Goal: Task Accomplishment & Management: Complete application form

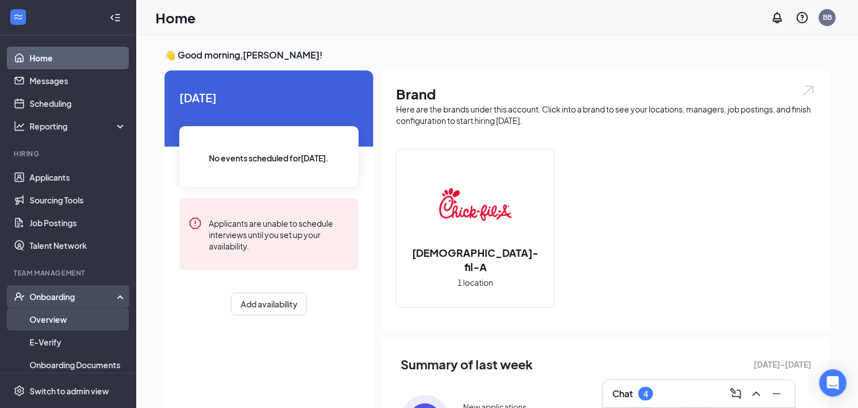
click at [48, 316] on link "Overview" at bounding box center [78, 319] width 97 height 23
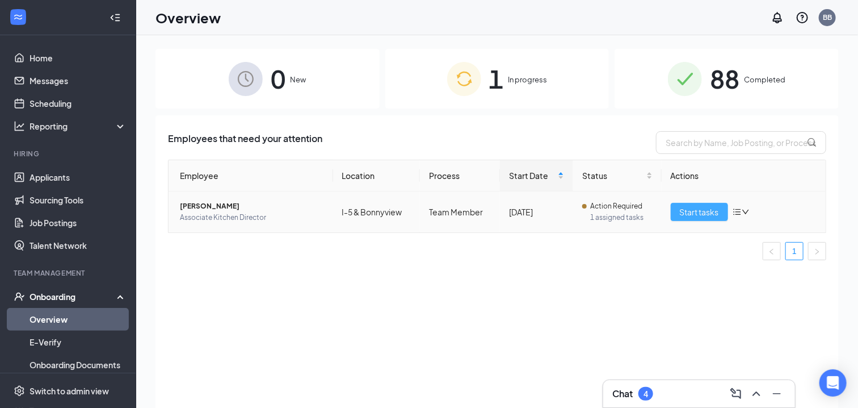
click at [692, 216] on span "Start tasks" at bounding box center [699, 212] width 39 height 12
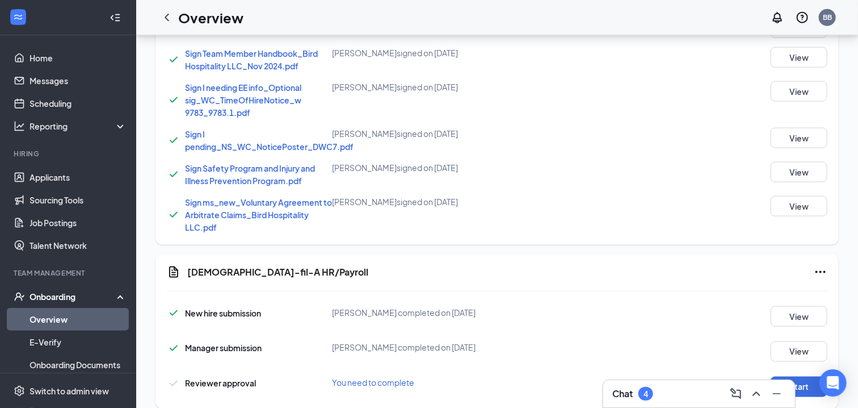
scroll to position [676, 0]
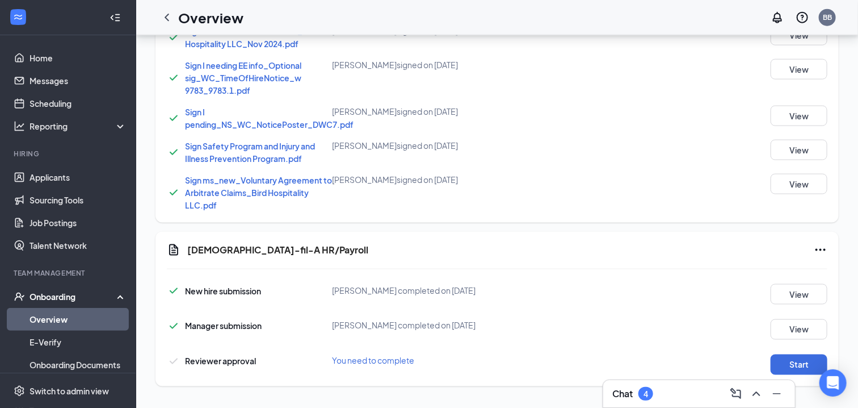
click at [473, 355] on div "You need to complete" at bounding box center [442, 360] width 220 height 12
click at [800, 363] on button "Start" at bounding box center [799, 364] width 57 height 20
click at [820, 249] on icon "Ellipses" at bounding box center [821, 250] width 10 height 2
click at [777, 271] on span "Mark as complete" at bounding box center [778, 271] width 66 height 11
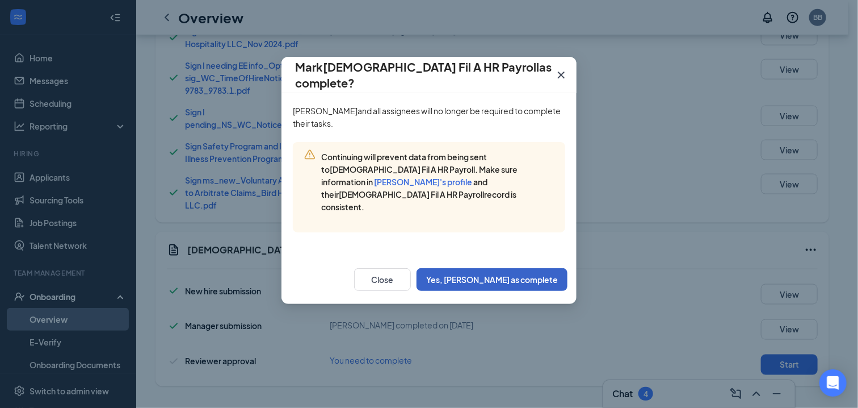
click at [522, 268] on button "Yes, [PERSON_NAME] as complete" at bounding box center [492, 279] width 151 height 23
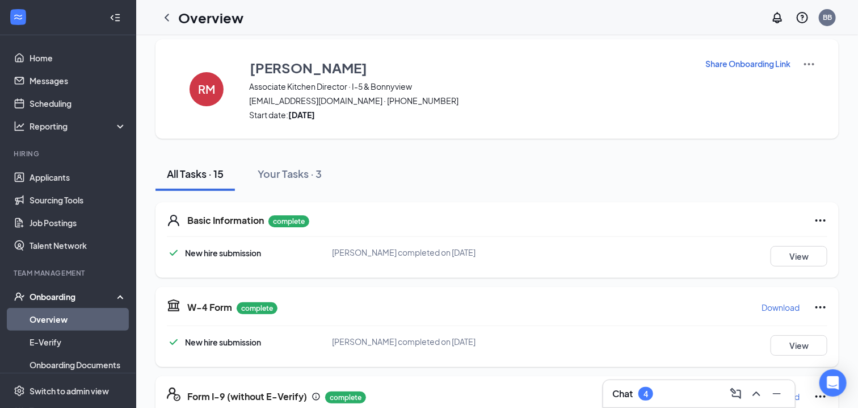
scroll to position [0, 0]
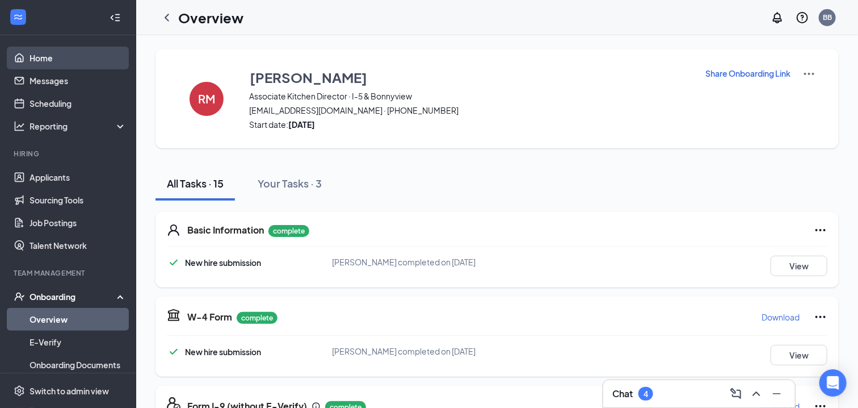
click at [30, 63] on link "Home" at bounding box center [78, 58] width 97 height 23
